Goal: Complete application form

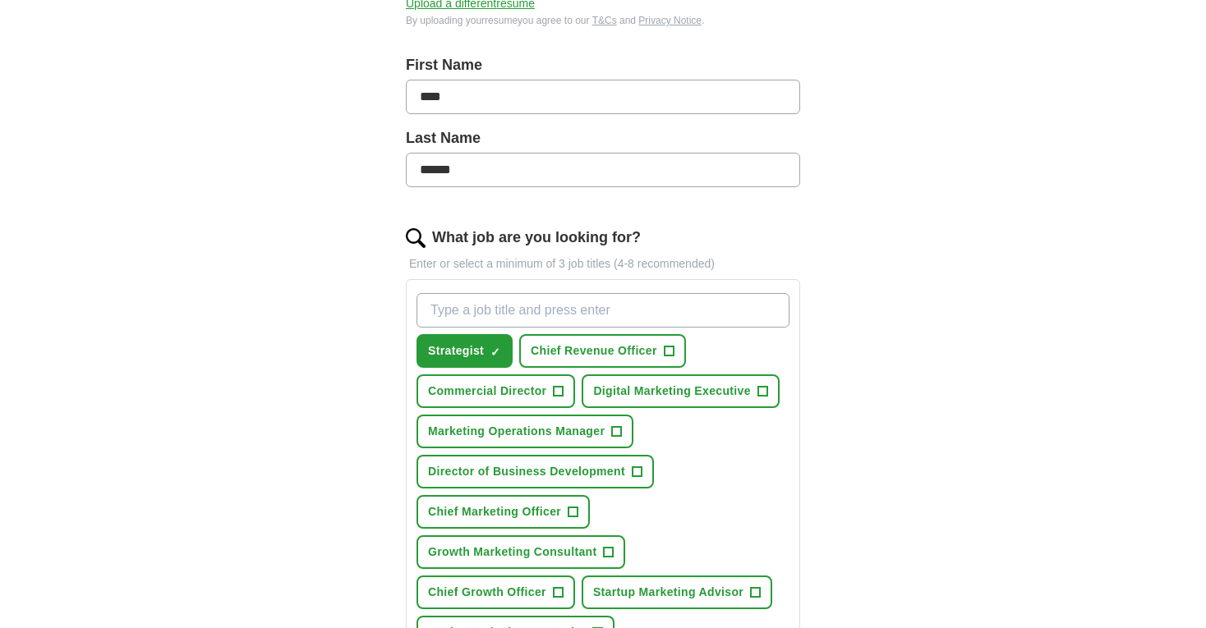
scroll to position [328, 0]
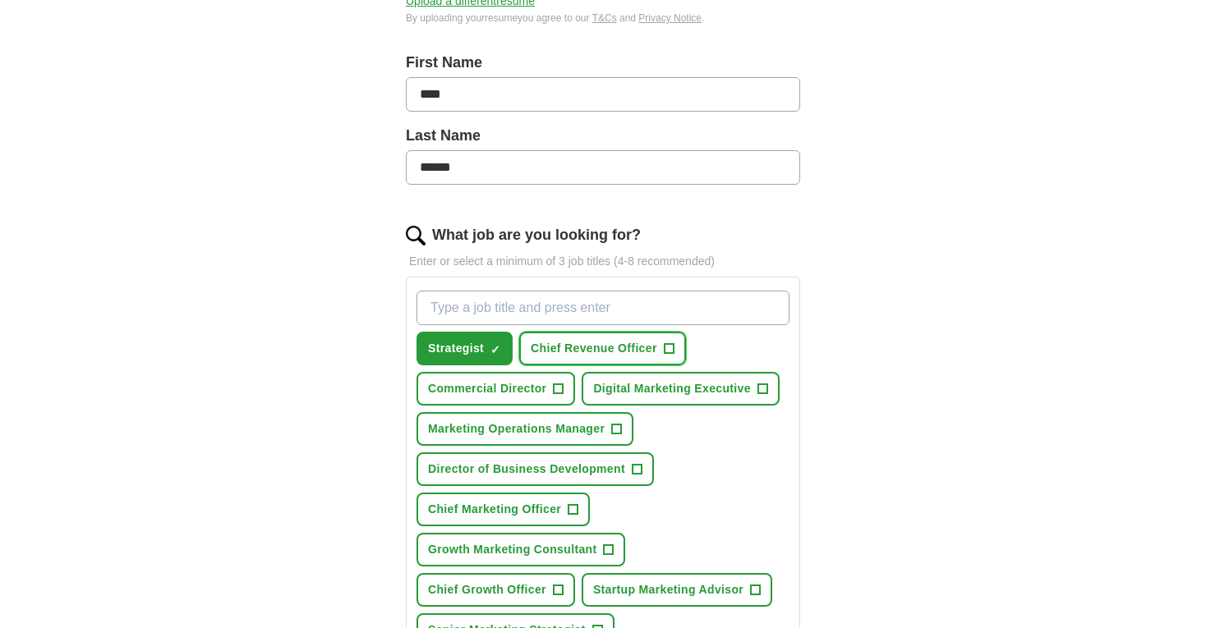
click at [680, 352] on button "Chief Revenue Officer +" at bounding box center [602, 349] width 167 height 34
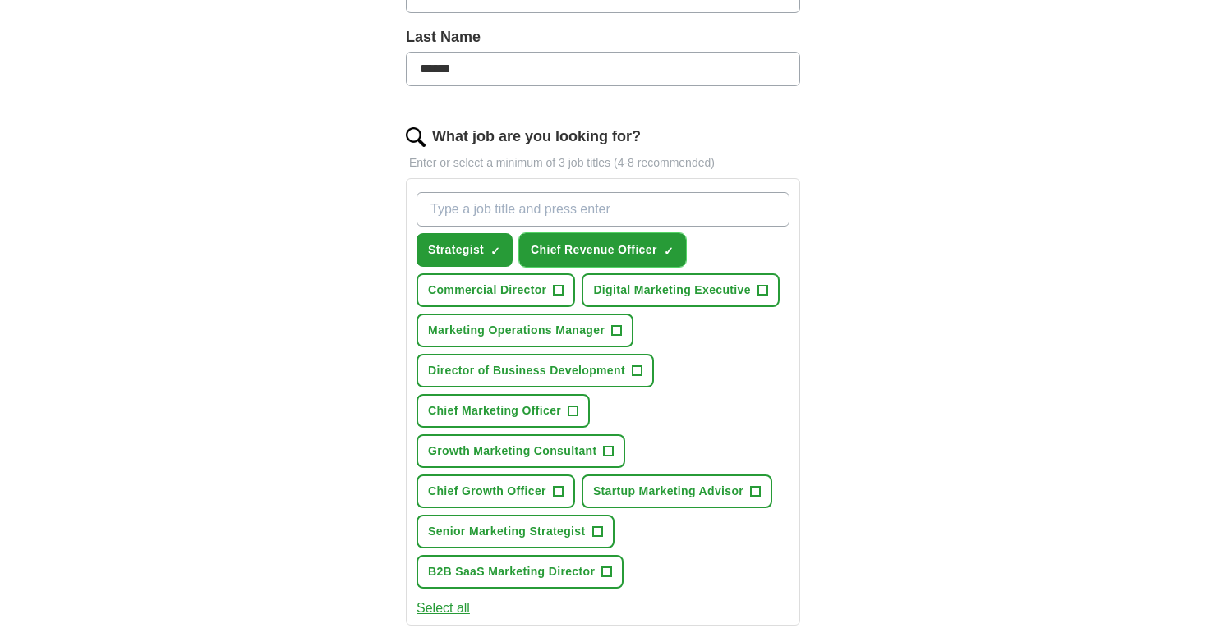
scroll to position [432, 0]
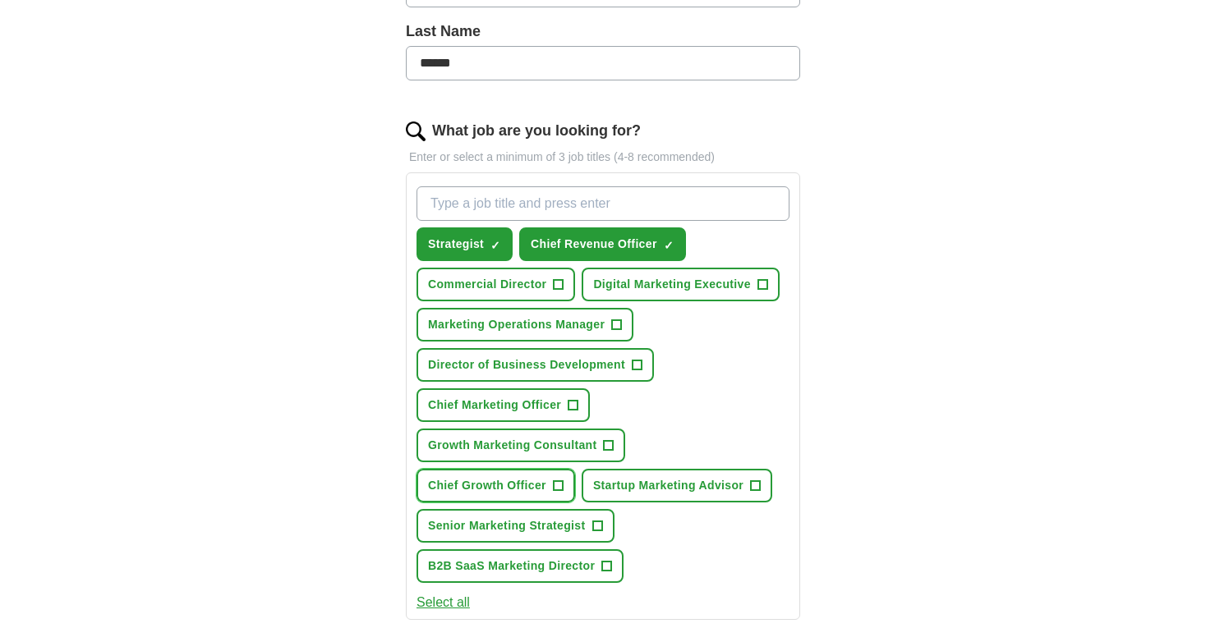
click at [555, 484] on span "+" at bounding box center [558, 486] width 10 height 13
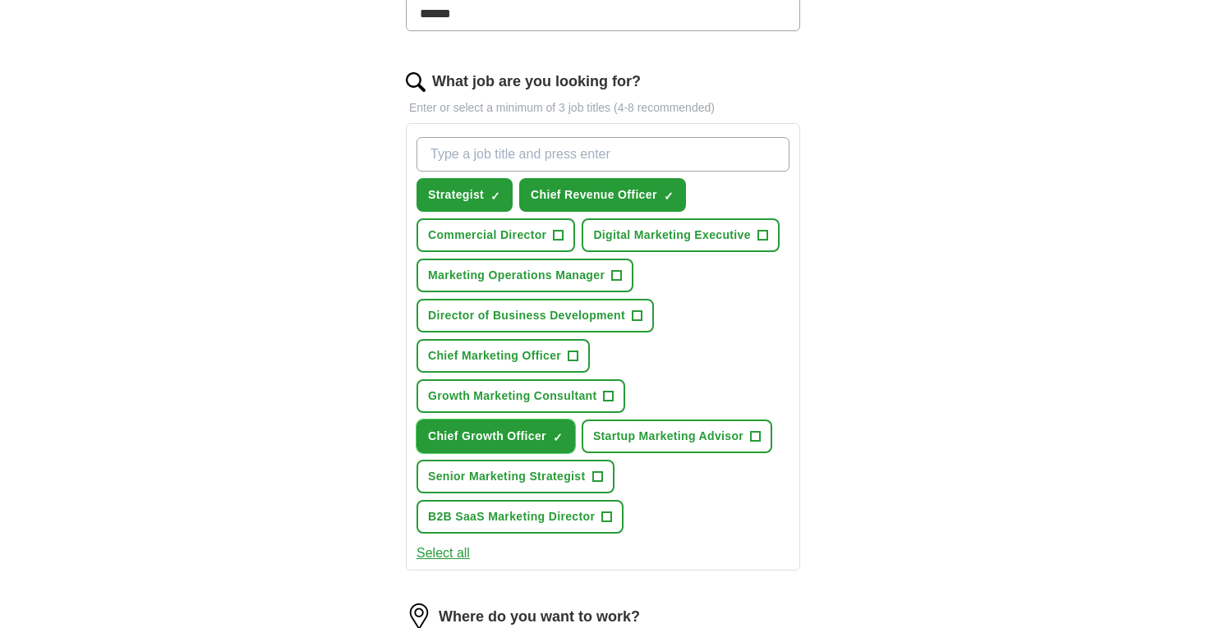
scroll to position [482, 0]
click at [600, 509] on button "B2B SaaS Marketing Director +" at bounding box center [520, 516] width 207 height 34
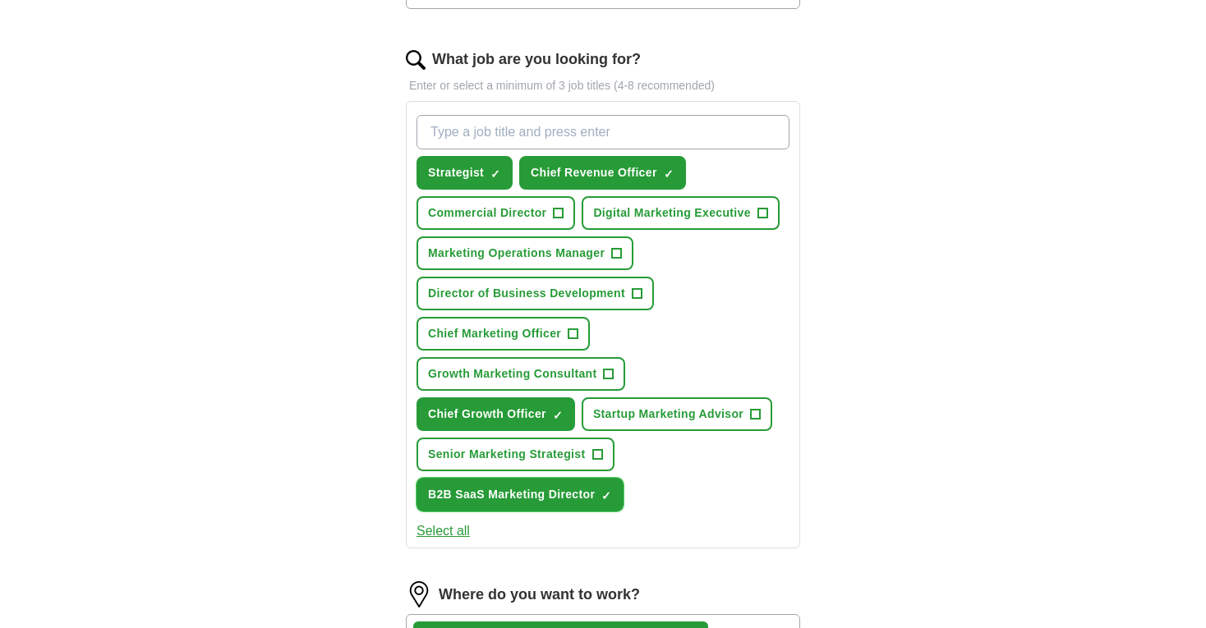
scroll to position [505, 0]
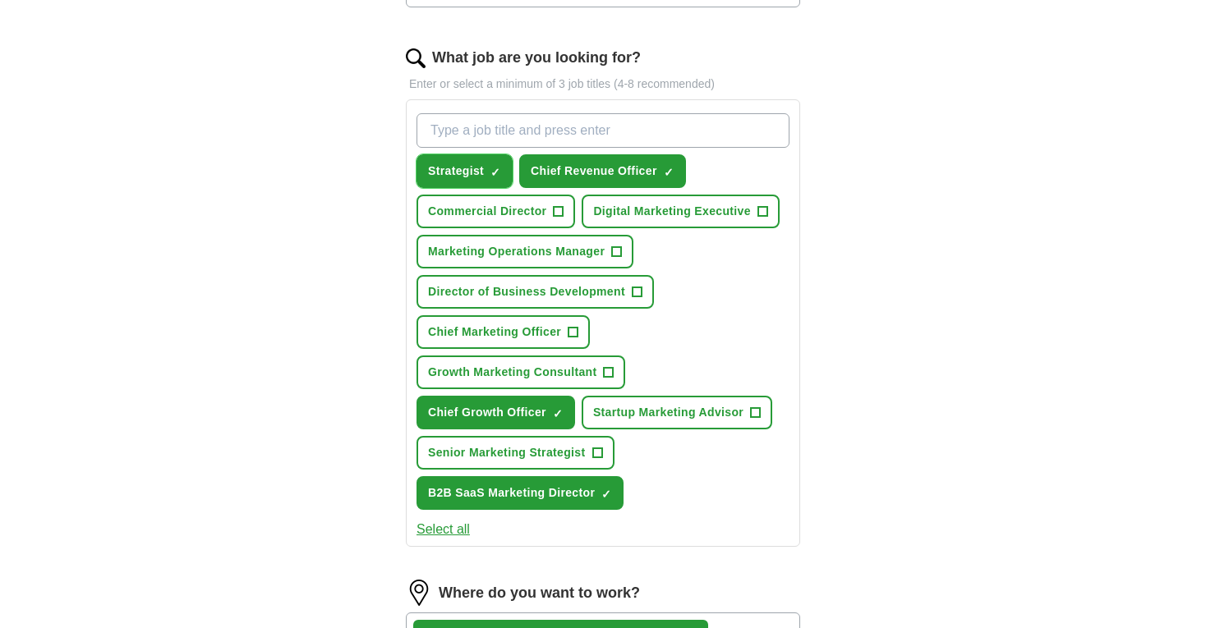
click at [504, 174] on button "Strategist ✓ ×" at bounding box center [465, 171] width 96 height 34
click at [575, 338] on span "+" at bounding box center [574, 332] width 10 height 13
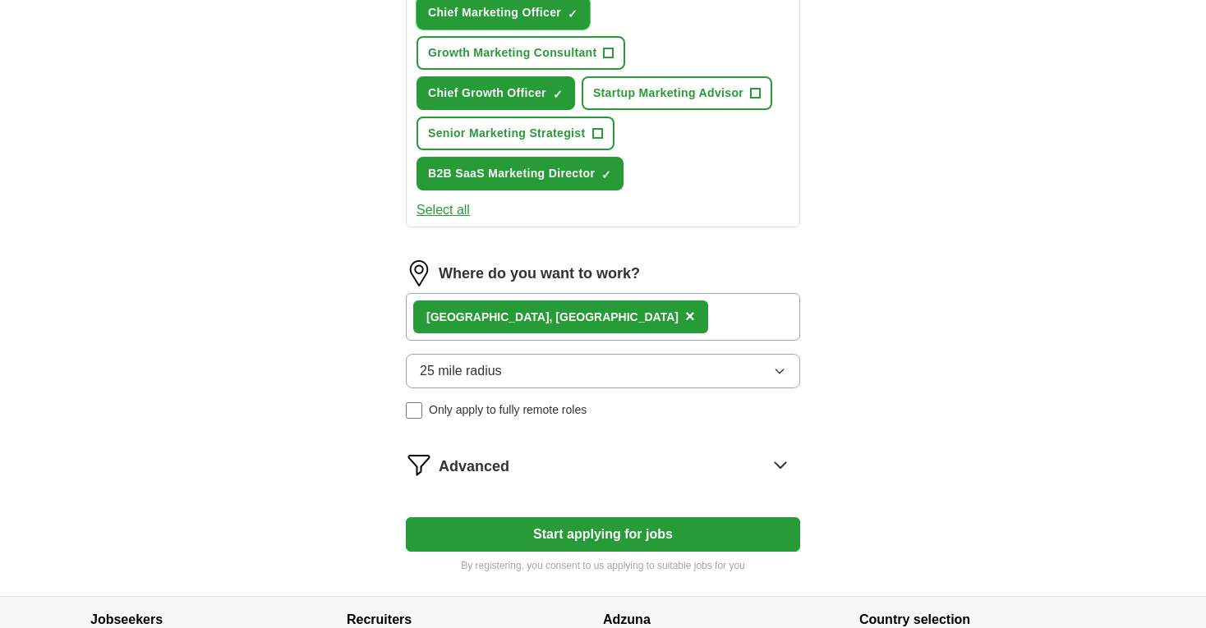
scroll to position [843, 0]
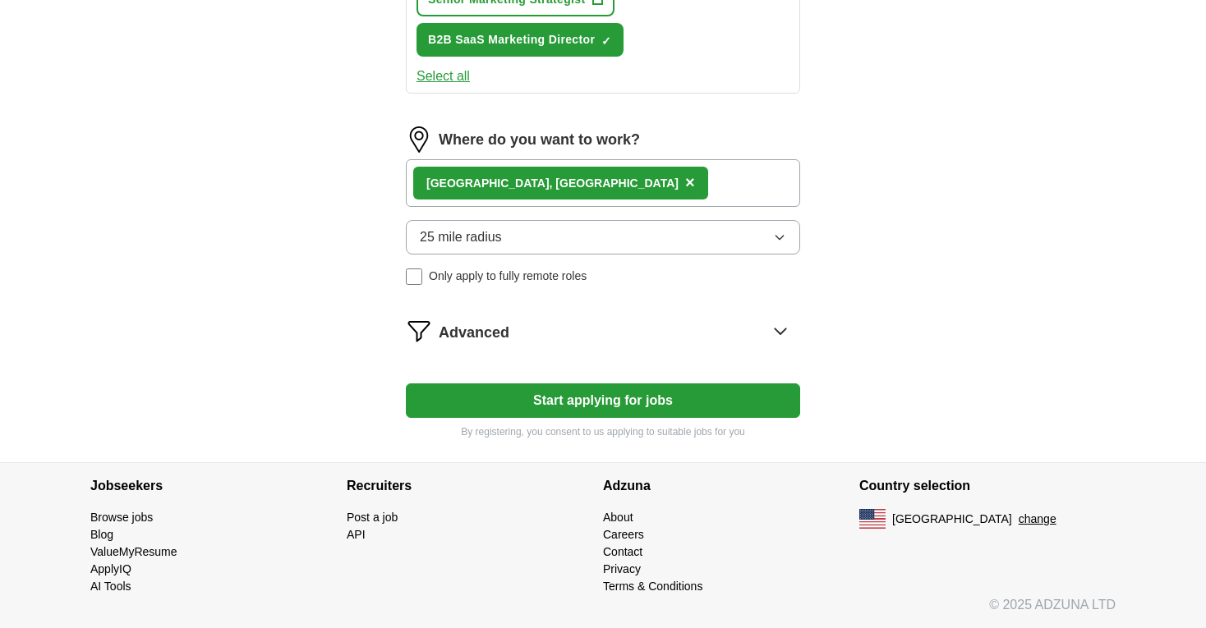
click at [660, 396] on button "Start applying for jobs" at bounding box center [603, 401] width 394 height 35
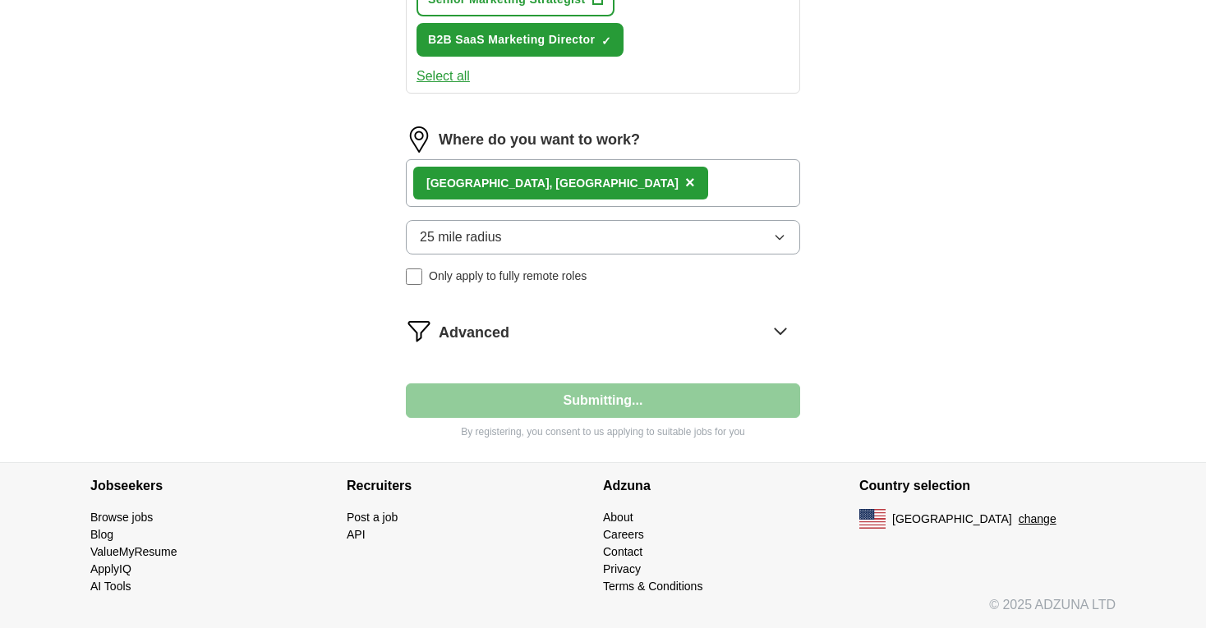
select select "**"
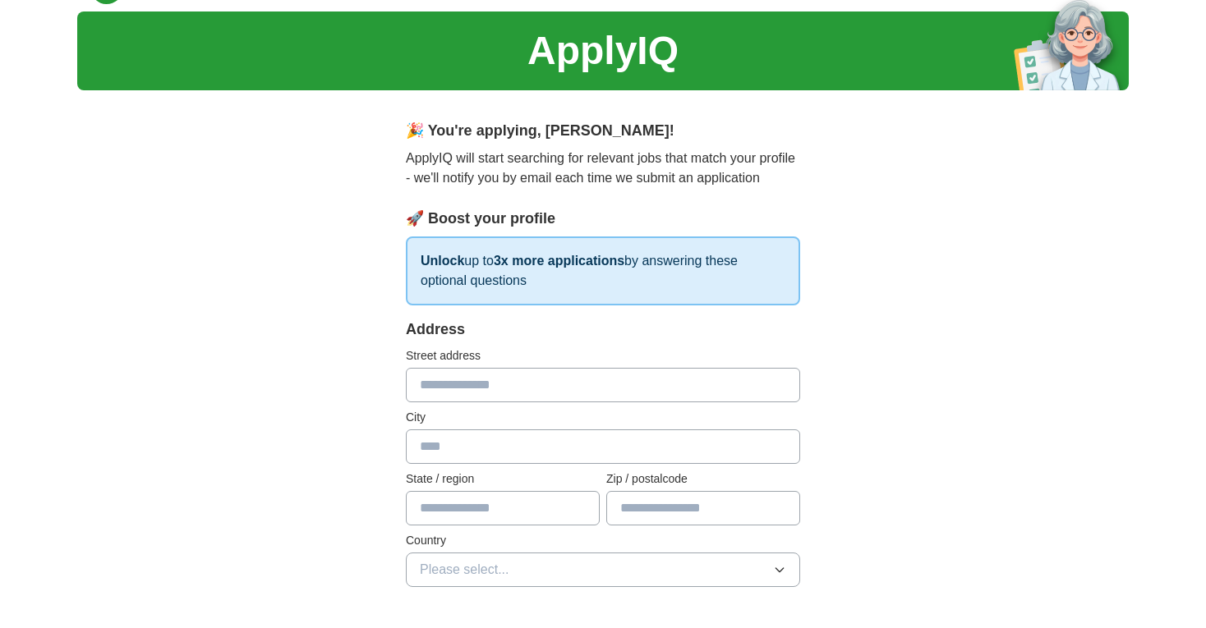
scroll to position [76, 0]
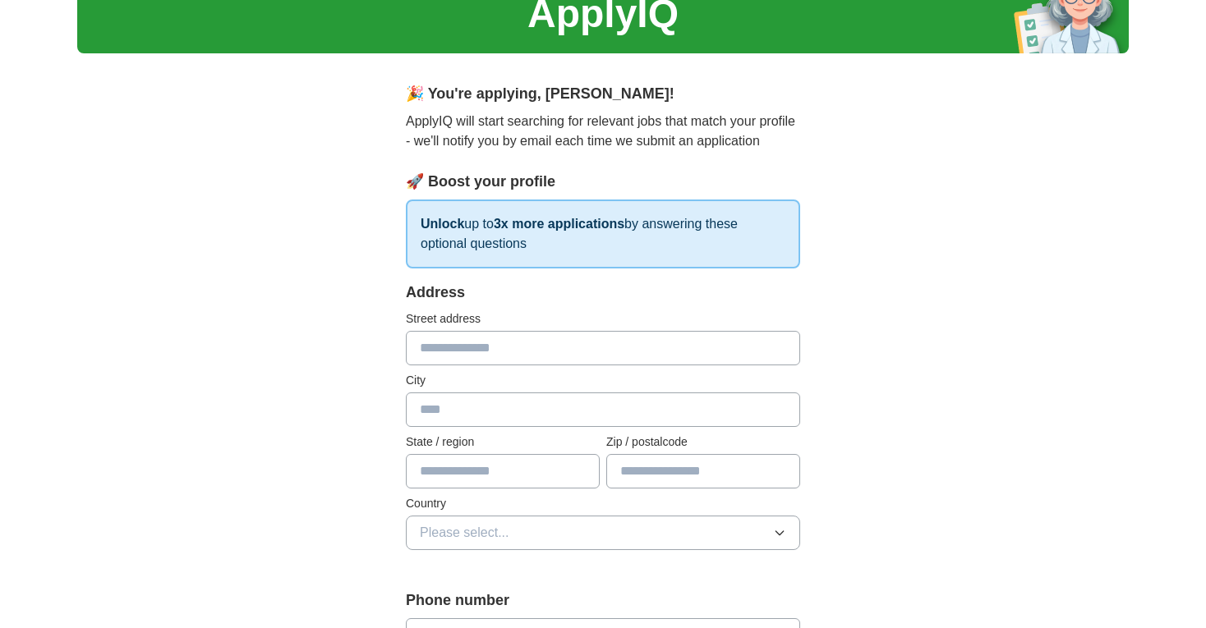
click at [656, 349] on input "text" at bounding box center [603, 348] width 394 height 35
type input "**********"
type input "**"
type input "*****"
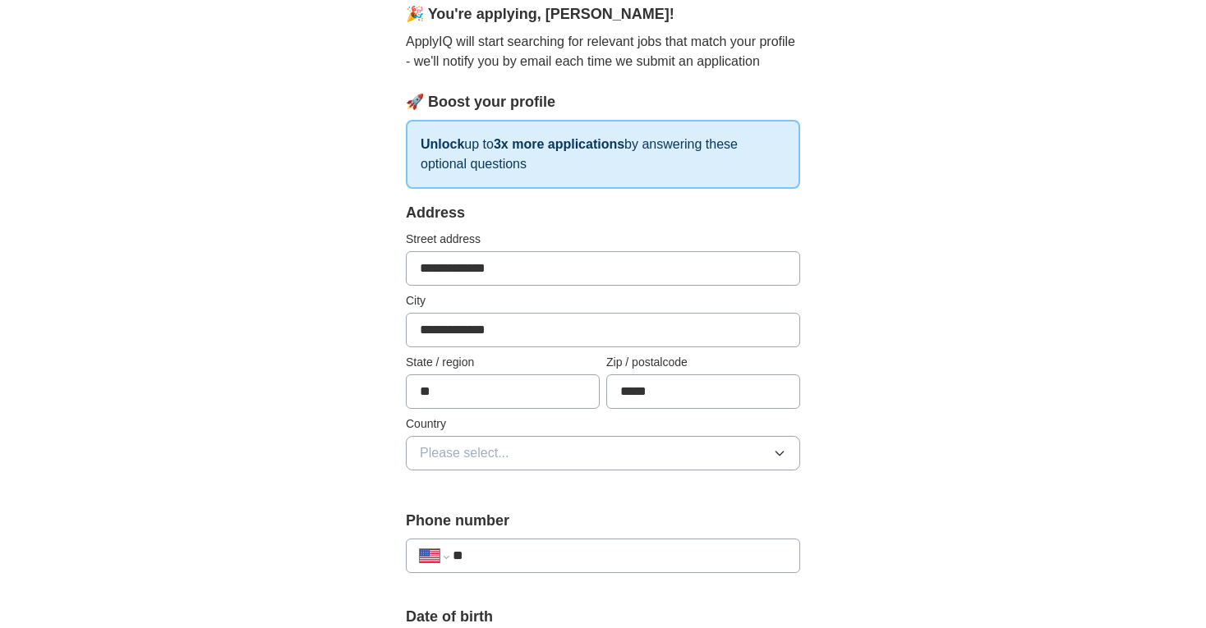
scroll to position [186, 0]
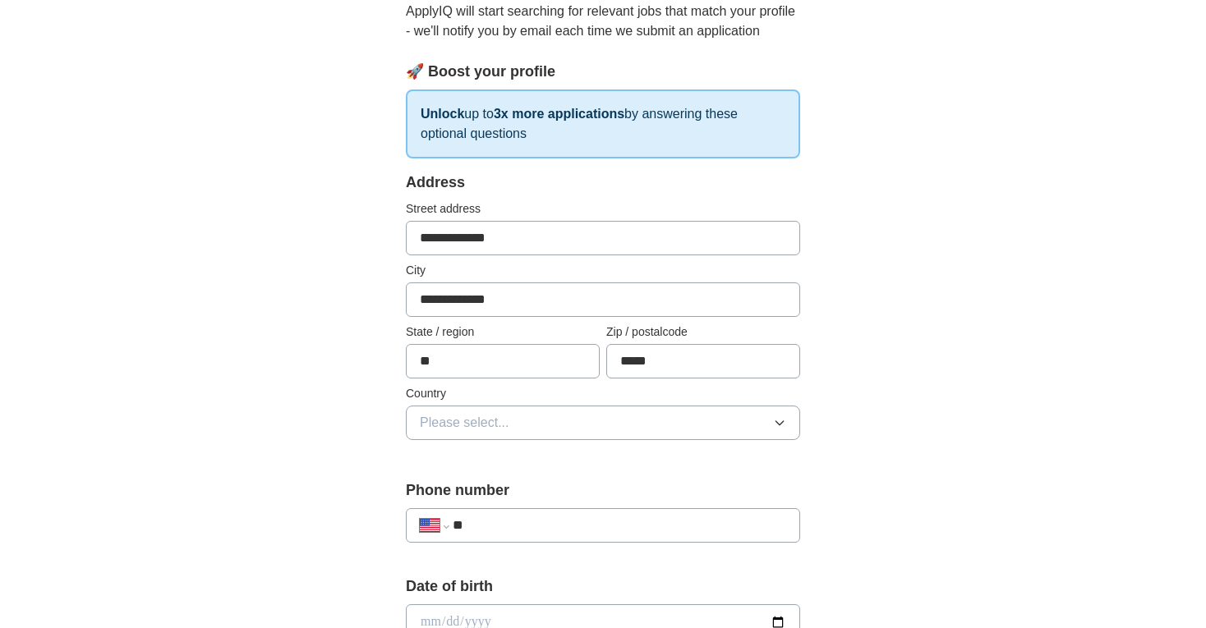
click at [634, 430] on button "Please select..." at bounding box center [603, 423] width 394 height 35
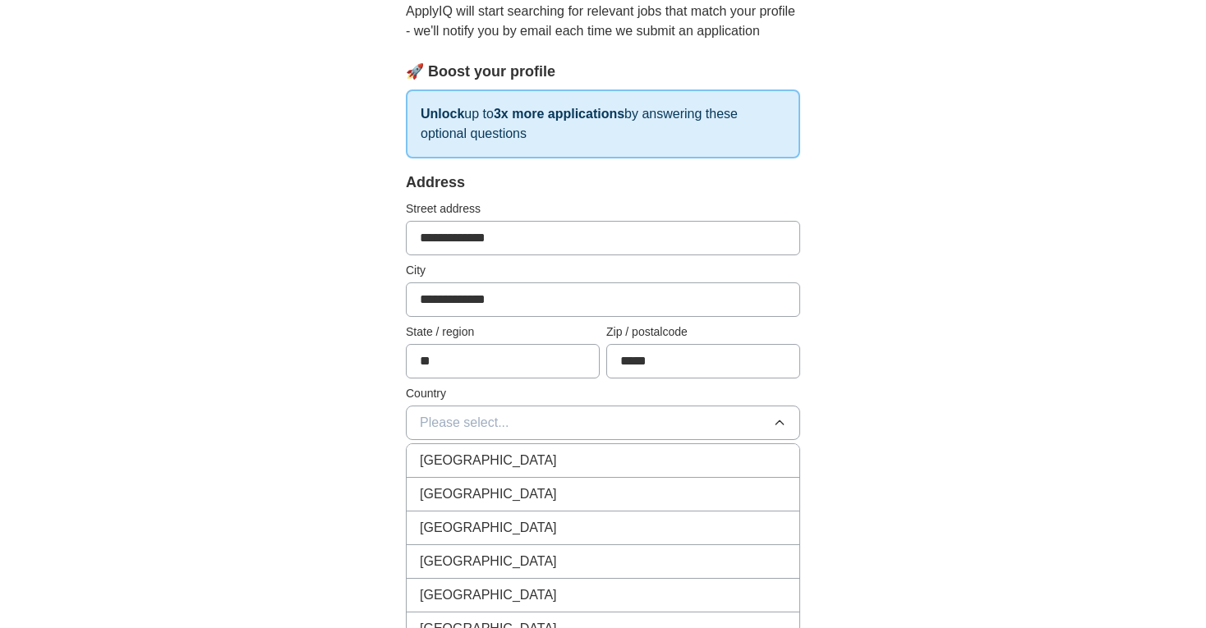
click at [618, 481] on li "[GEOGRAPHIC_DATA]" at bounding box center [603, 495] width 393 height 34
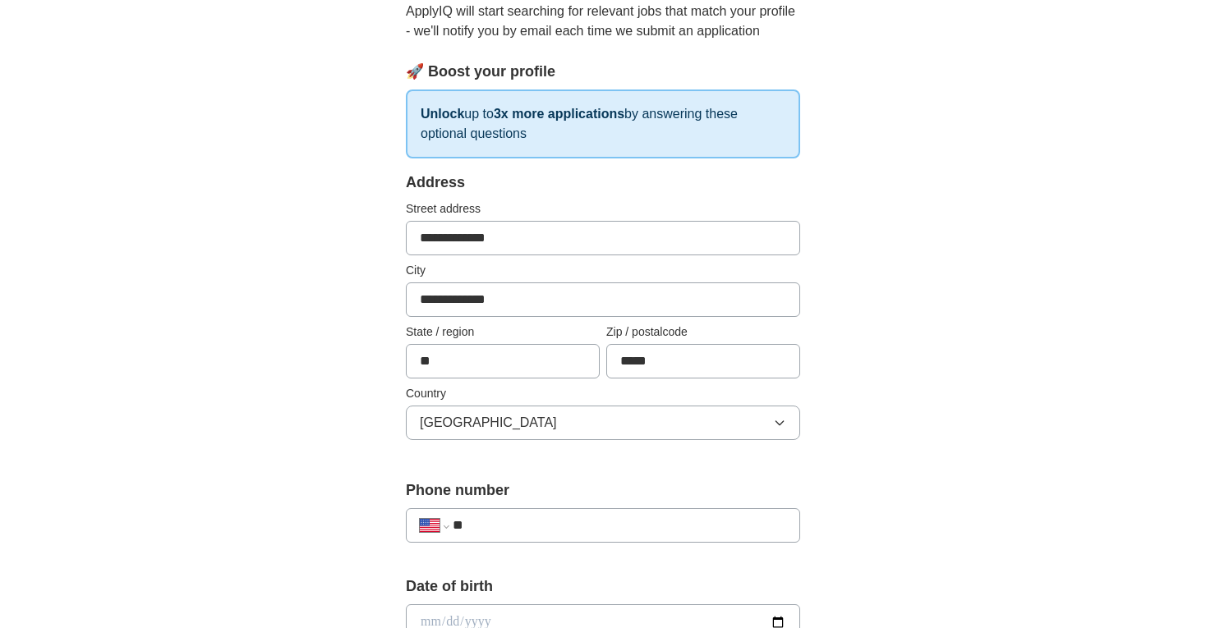
click at [593, 515] on div "**********" at bounding box center [603, 526] width 394 height 35
click at [589, 527] on input "**" at bounding box center [620, 526] width 334 height 20
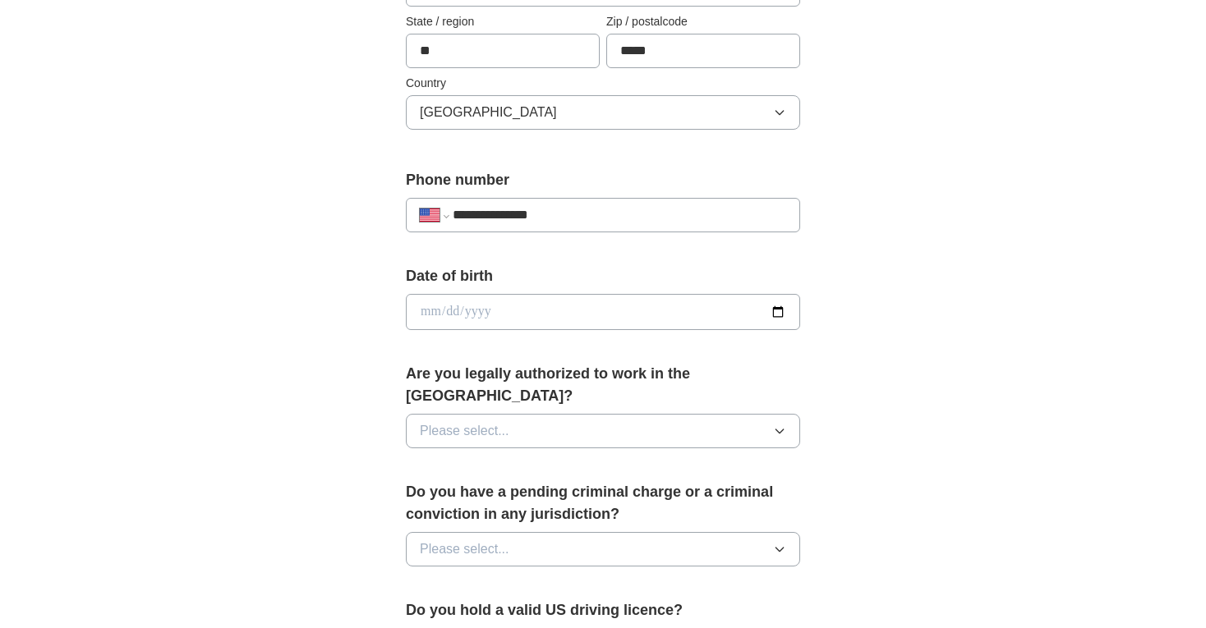
scroll to position [507, 0]
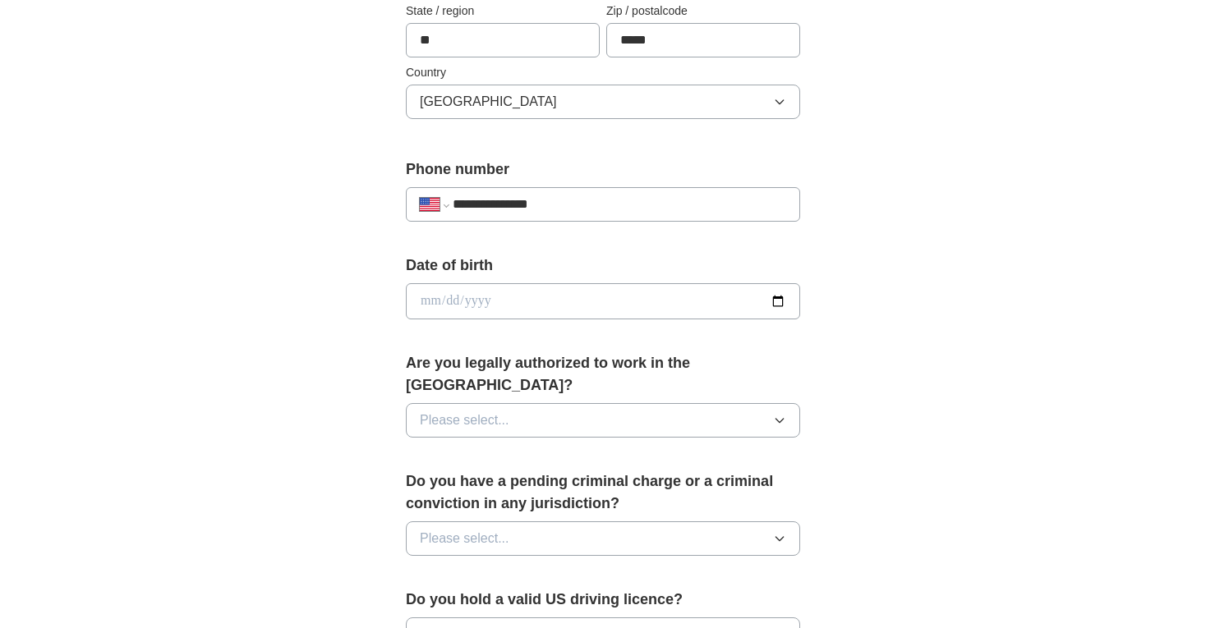
type input "**********"
click at [615, 403] on button "Please select..." at bounding box center [603, 420] width 394 height 35
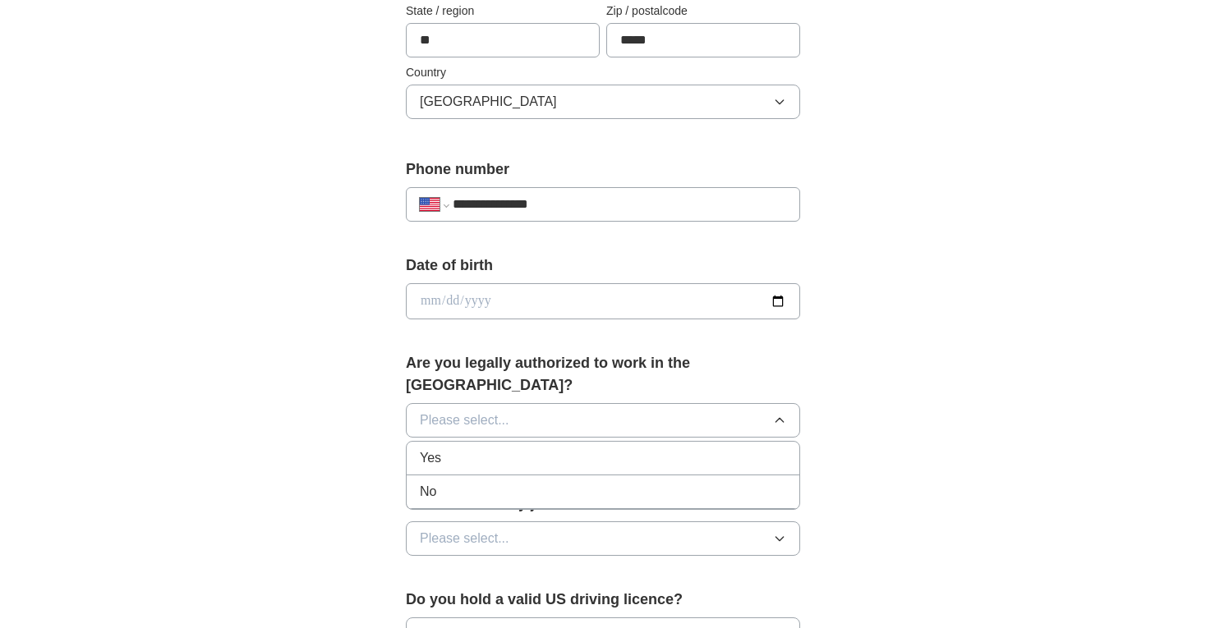
click at [598, 449] on div "Yes" at bounding box center [603, 459] width 366 height 20
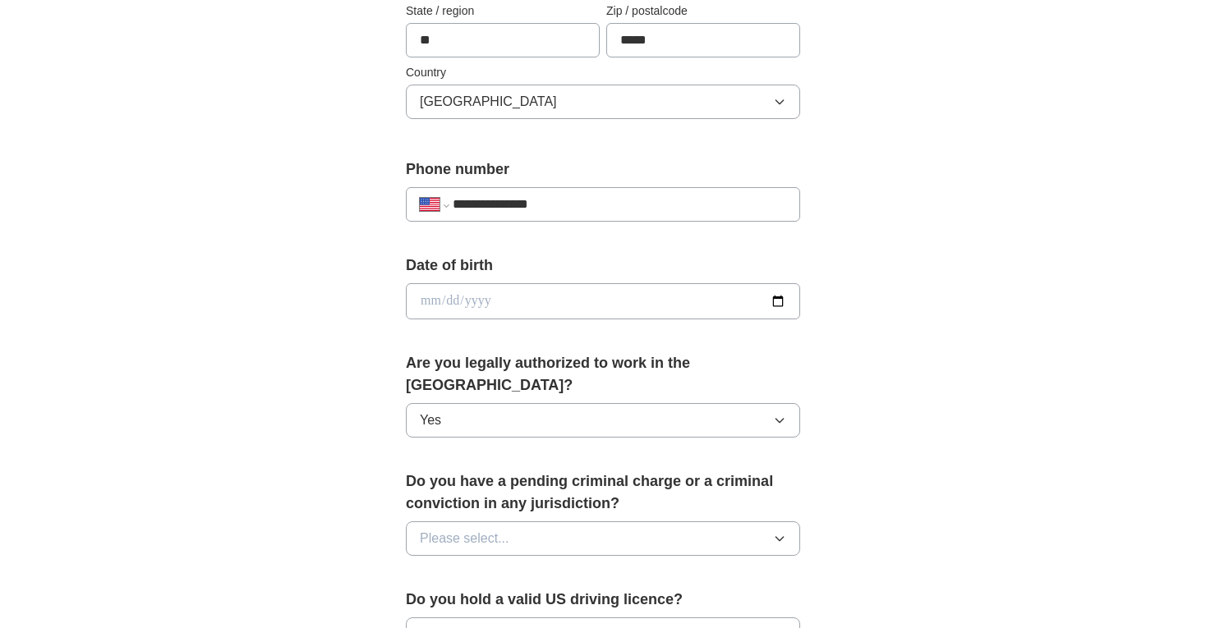
click at [589, 522] on button "Please select..." at bounding box center [603, 539] width 394 height 35
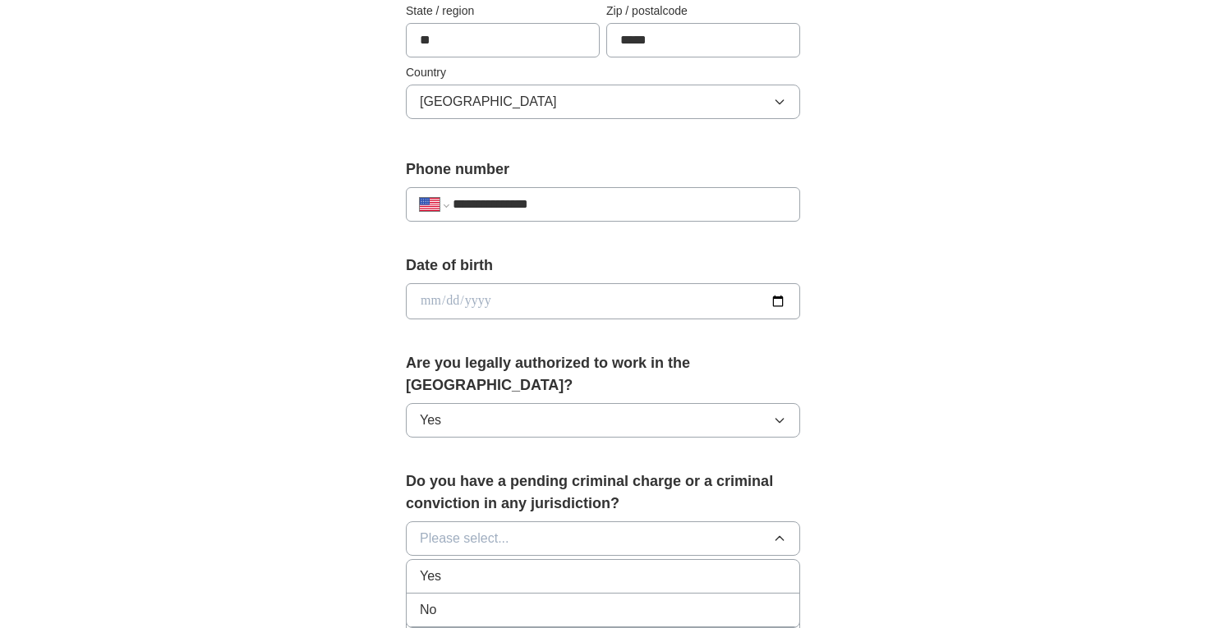
click at [573, 601] on div "No" at bounding box center [603, 611] width 366 height 20
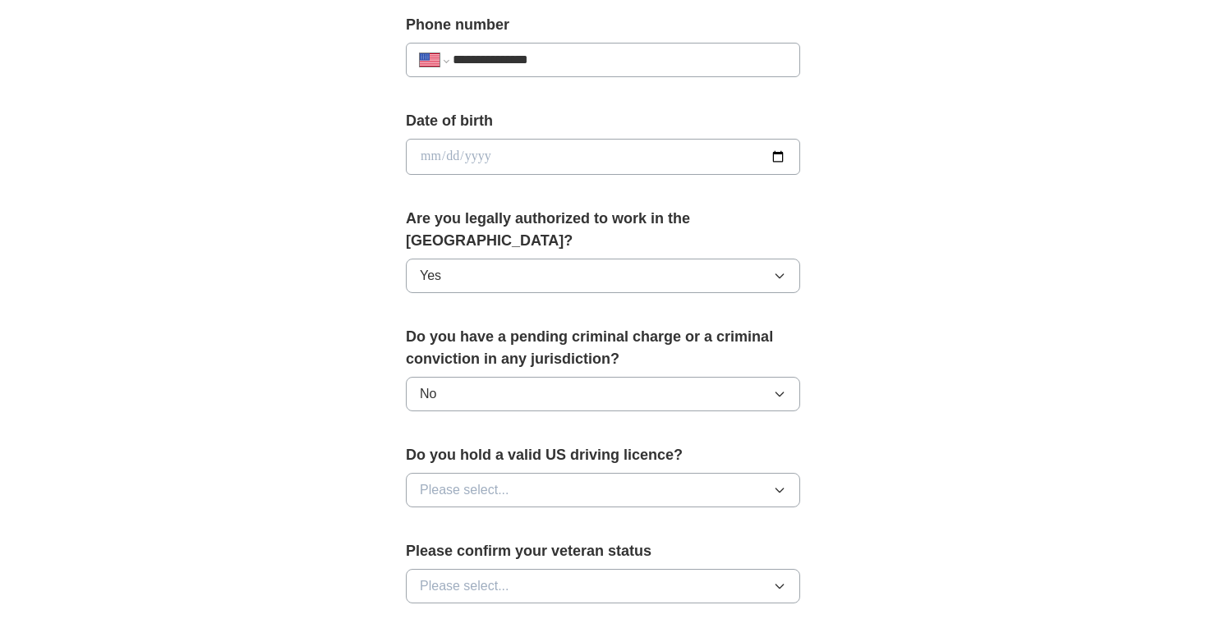
scroll to position [680, 0]
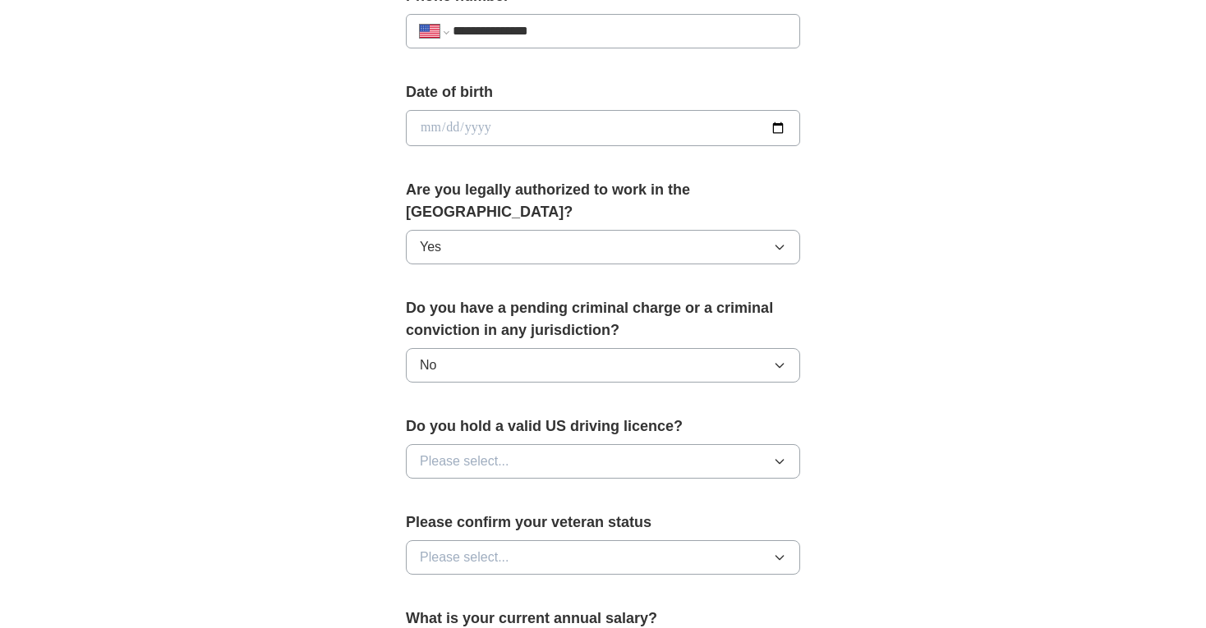
click at [579, 444] on button "Please select..." at bounding box center [603, 461] width 394 height 35
click at [559, 490] on div "Yes" at bounding box center [603, 500] width 366 height 20
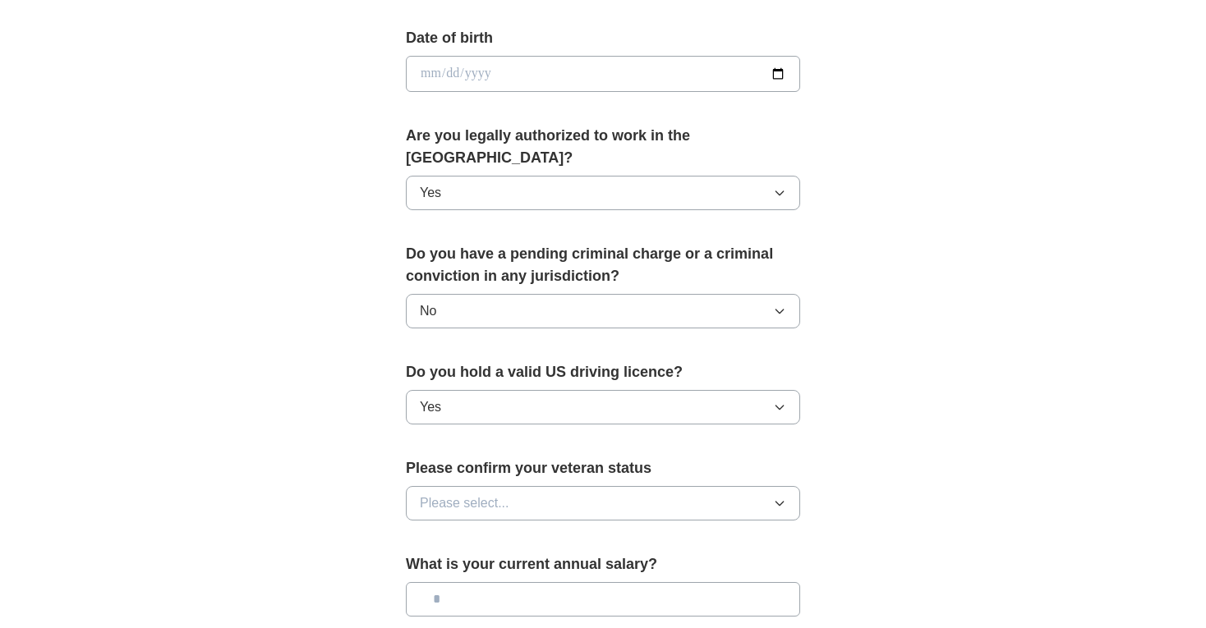
scroll to position [754, 0]
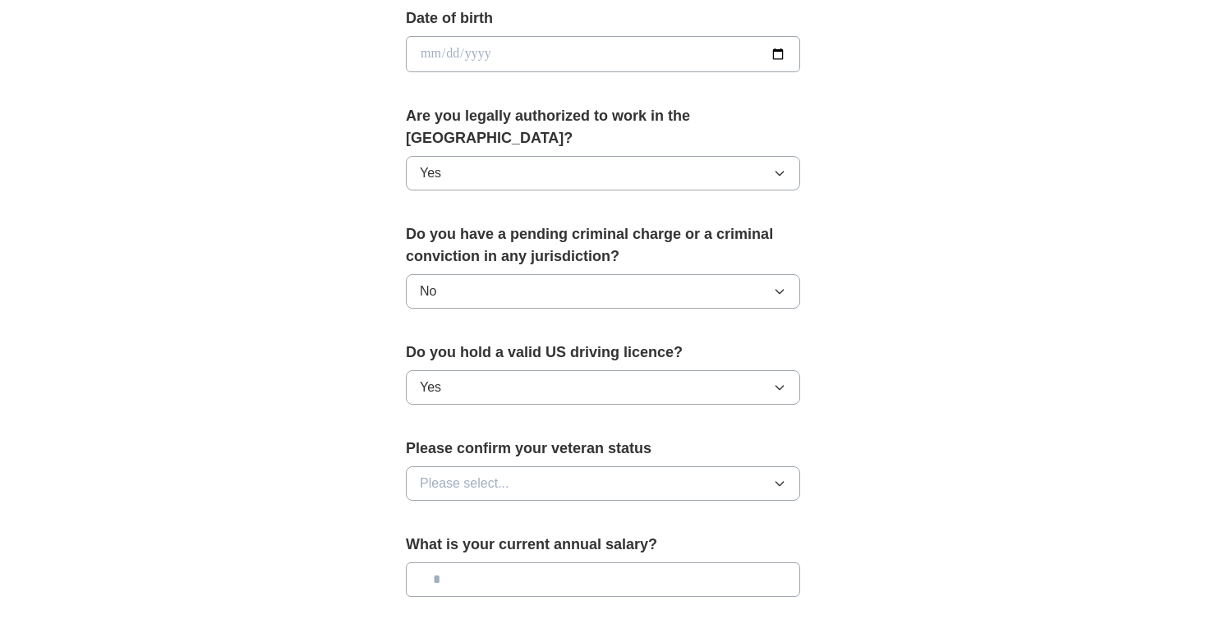
click at [571, 467] on button "Please select..." at bounding box center [603, 484] width 394 height 35
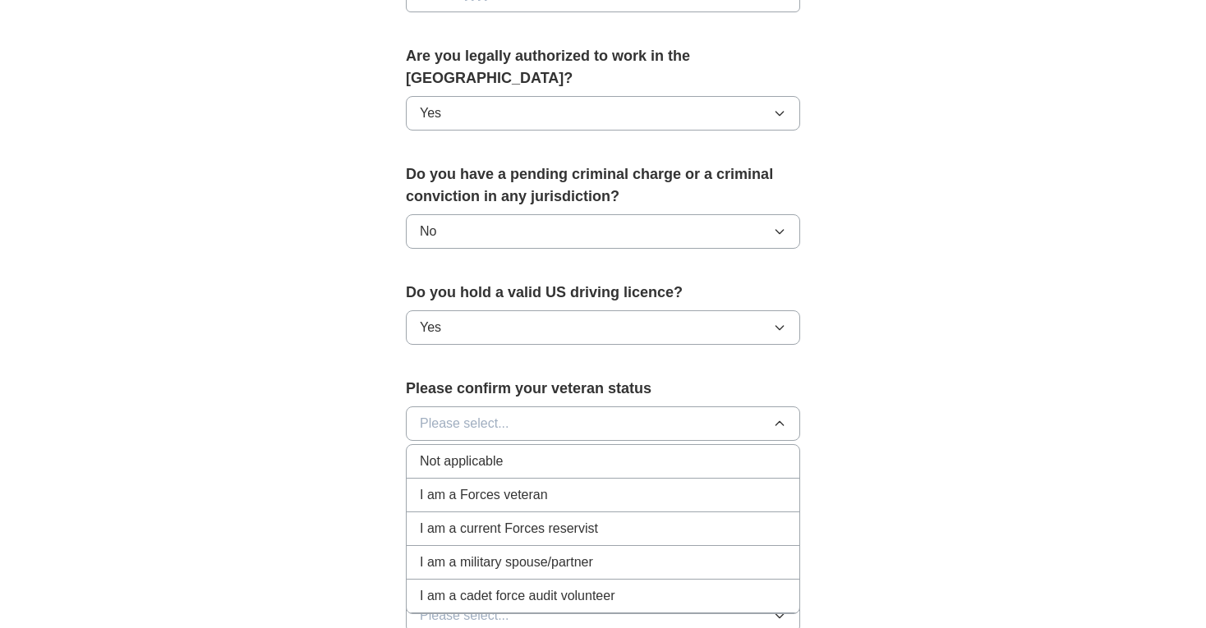
scroll to position [823, 0]
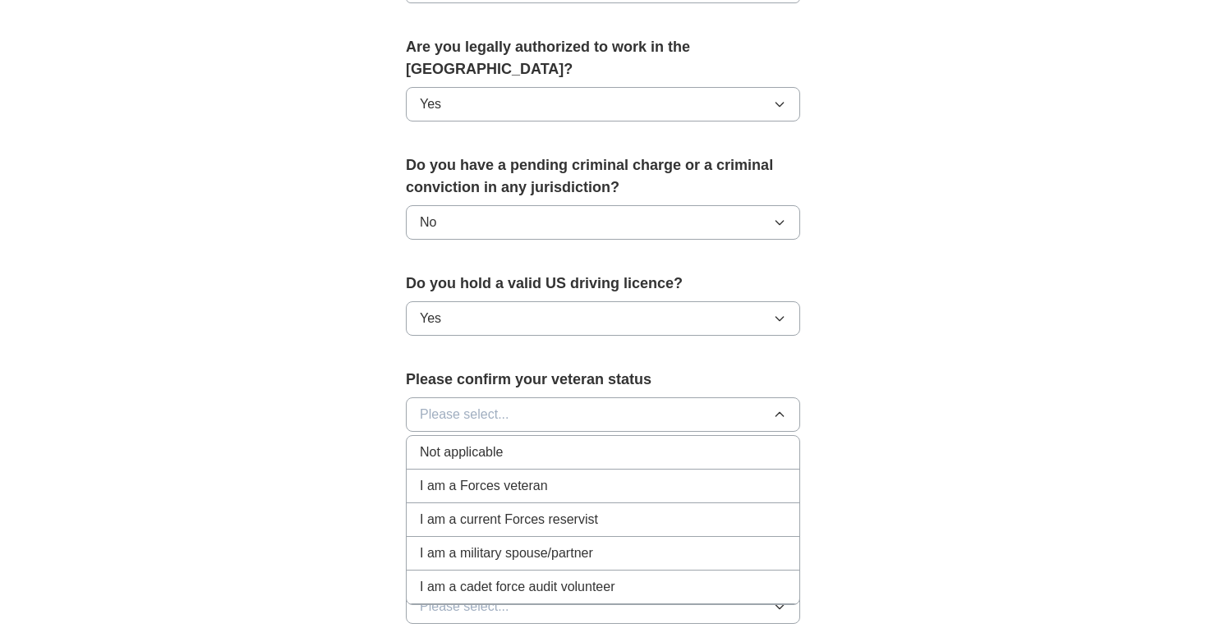
click at [558, 443] on div "Not applicable" at bounding box center [603, 453] width 366 height 20
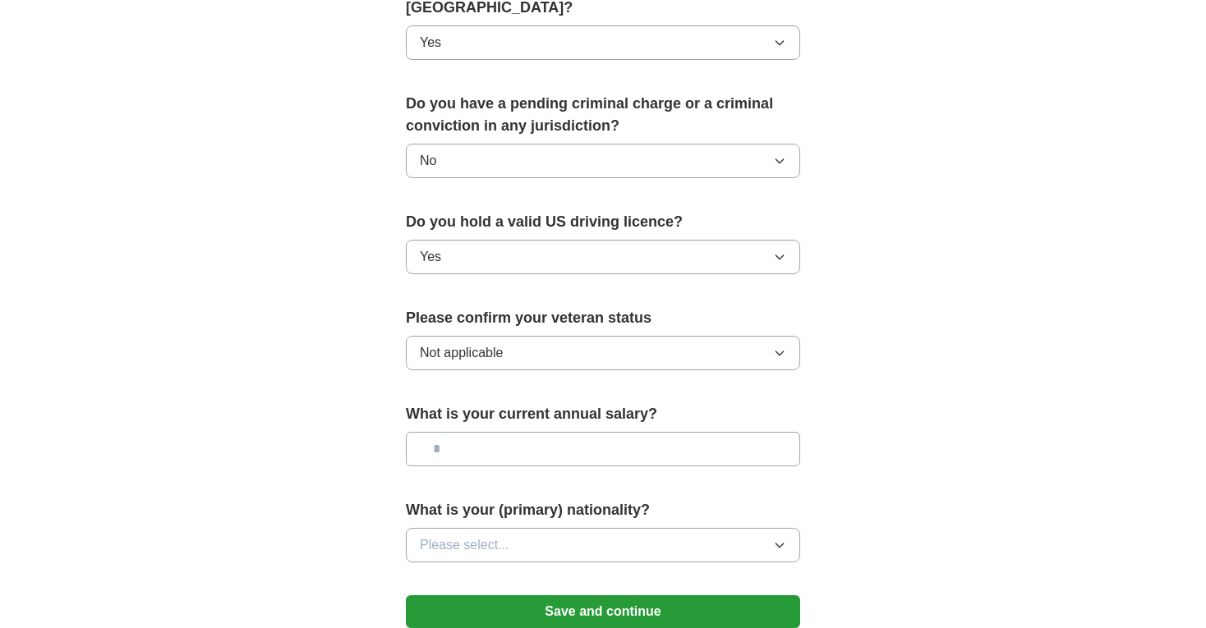
scroll to position [898, 0]
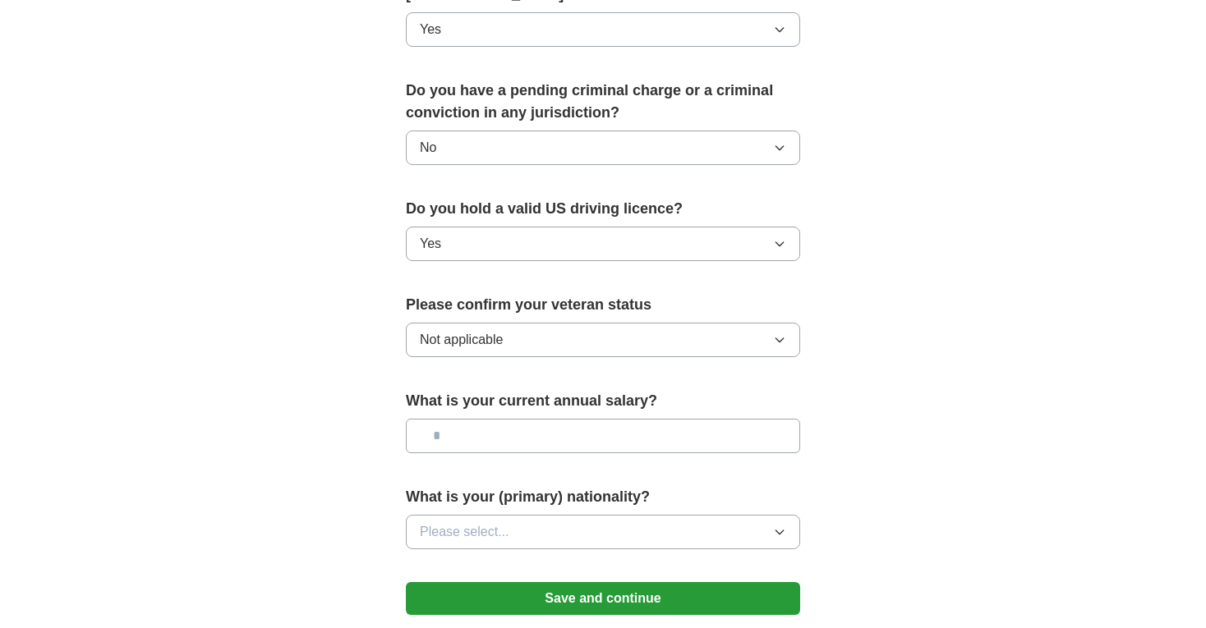
click at [596, 515] on button "Please select..." at bounding box center [603, 532] width 394 height 35
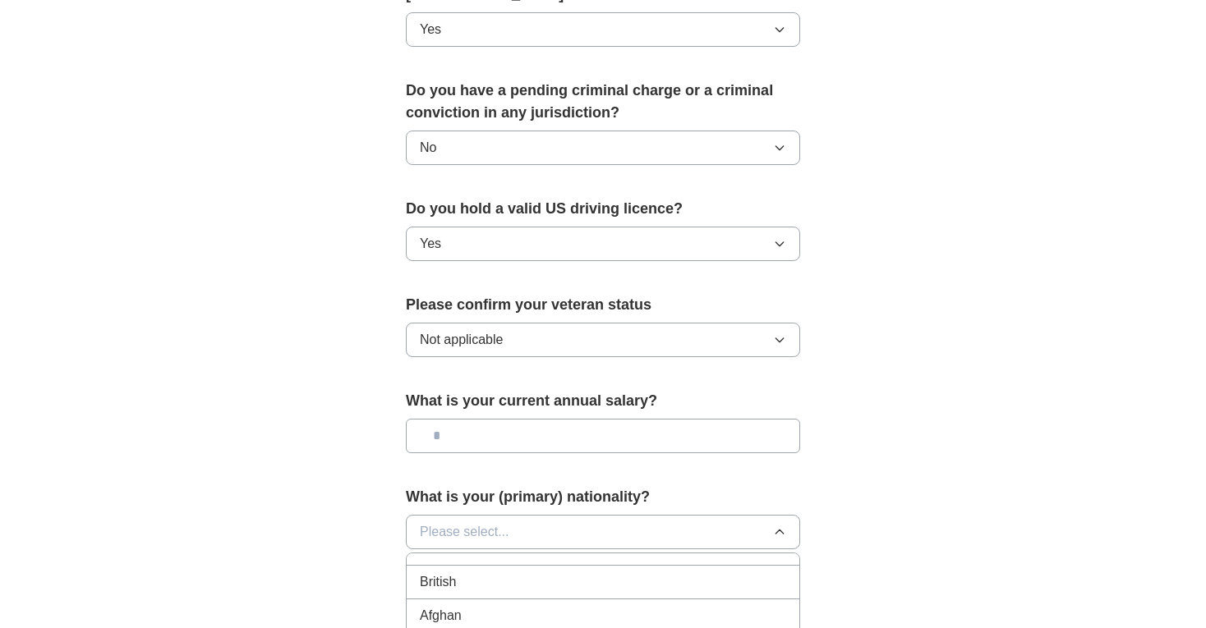
scroll to position [0, 0]
click at [570, 560] on div "American" at bounding box center [603, 570] width 366 height 20
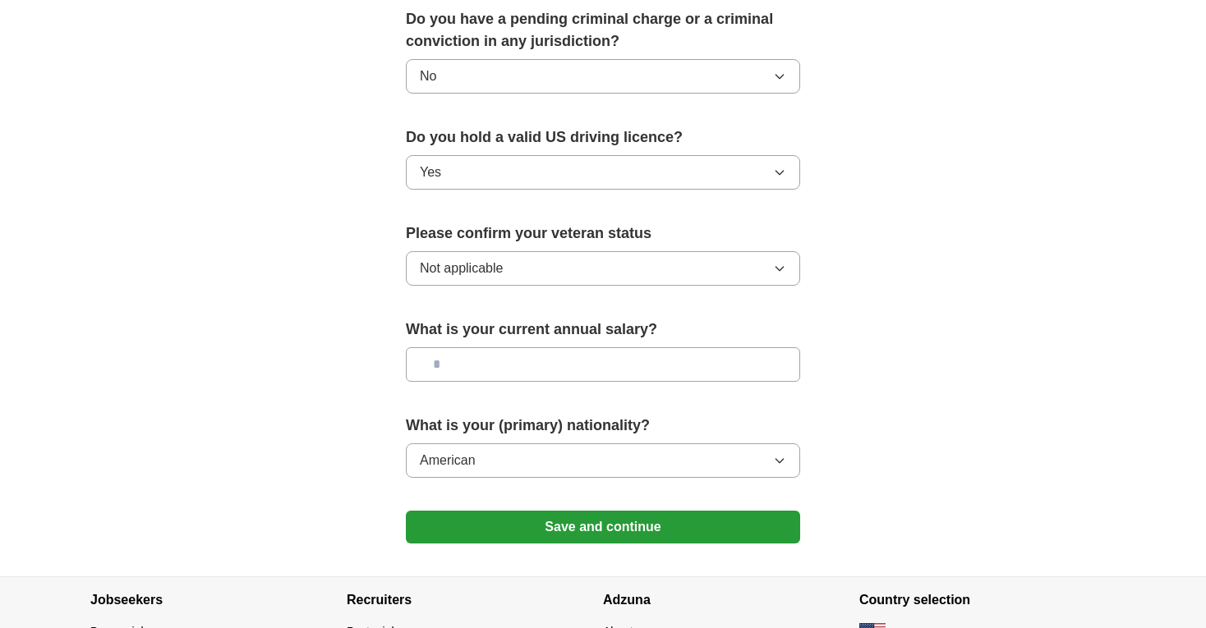
scroll to position [992, 0]
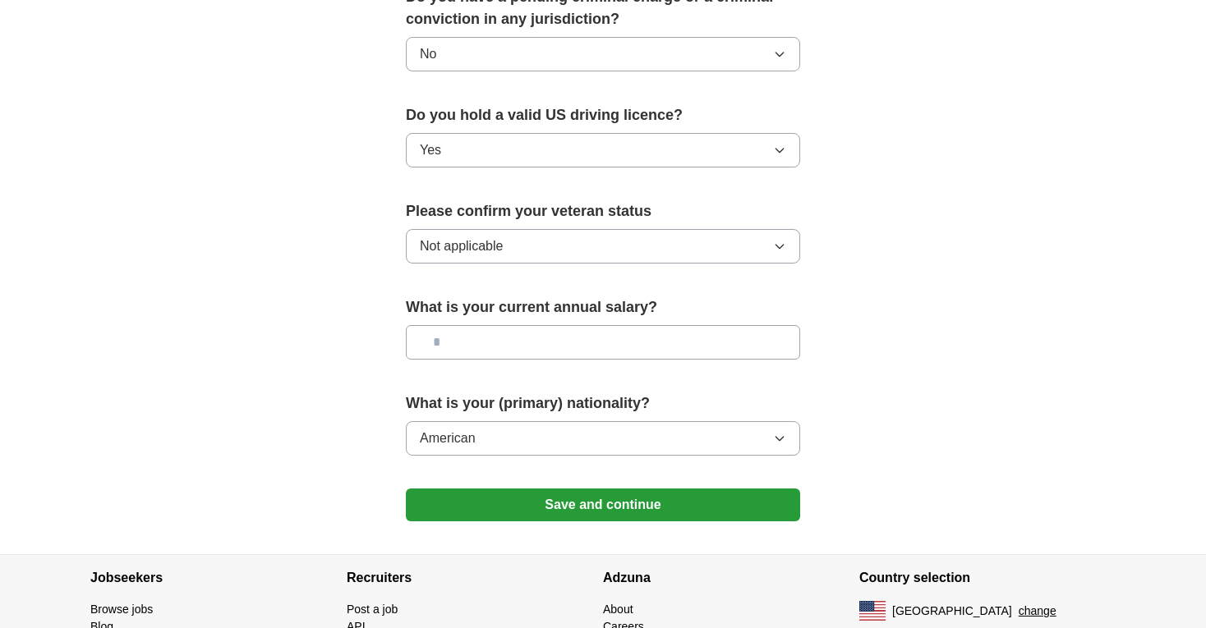
click at [629, 491] on button "Save and continue" at bounding box center [603, 505] width 394 height 33
